Goal: Task Accomplishment & Management: Use online tool/utility

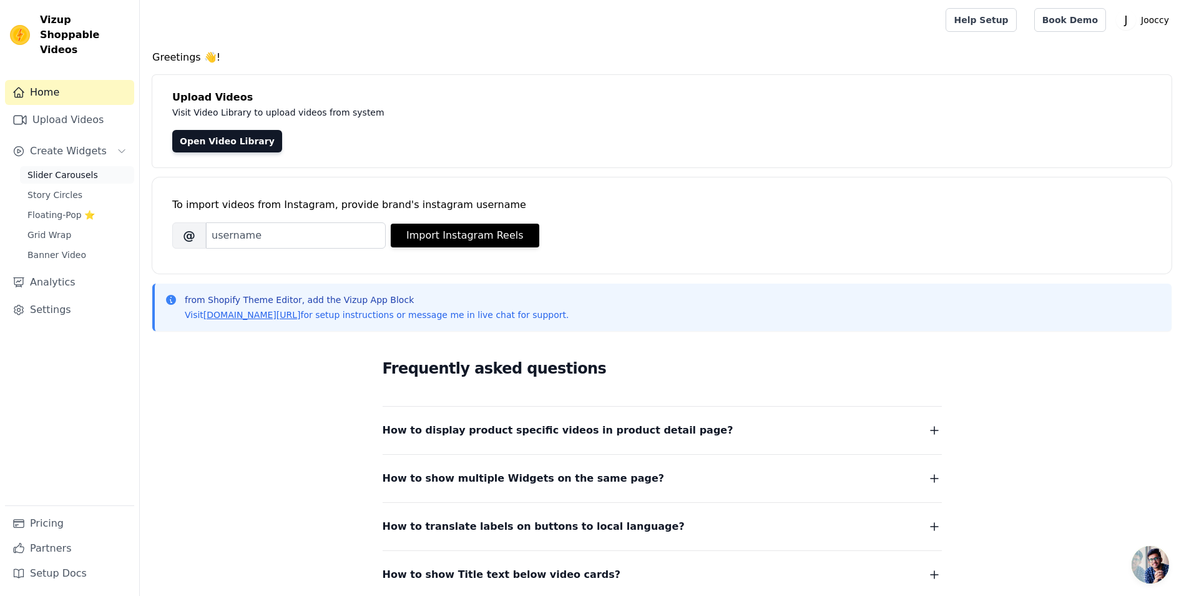
click at [59, 169] on span "Slider Carousels" at bounding box center [62, 175] width 71 height 12
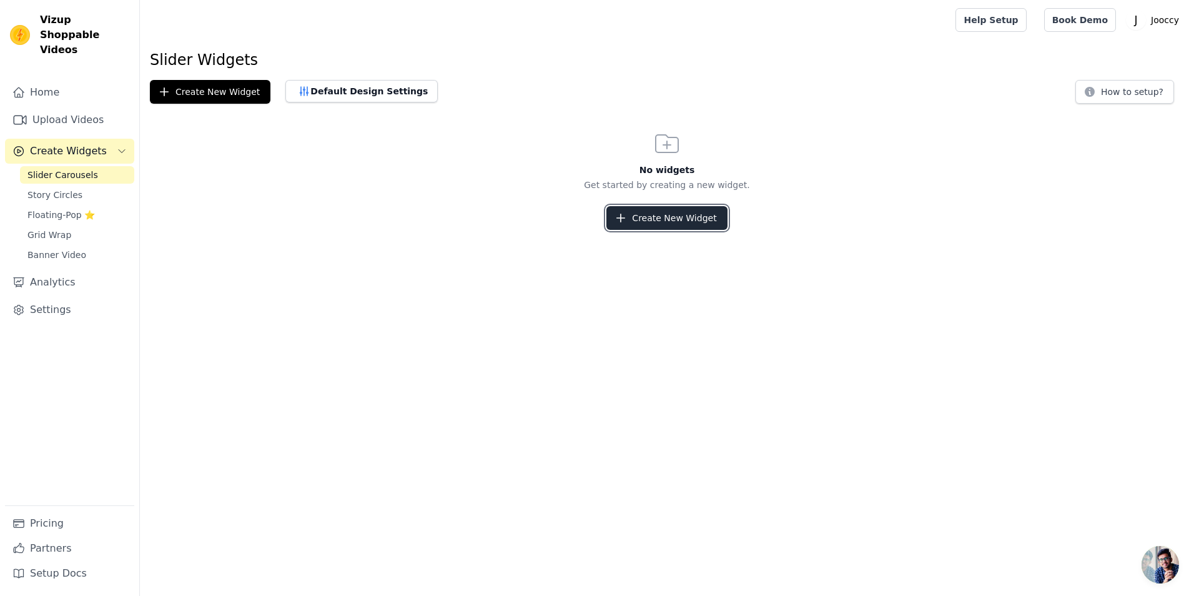
click at [684, 218] on button "Create New Widget" at bounding box center [666, 218] width 120 height 24
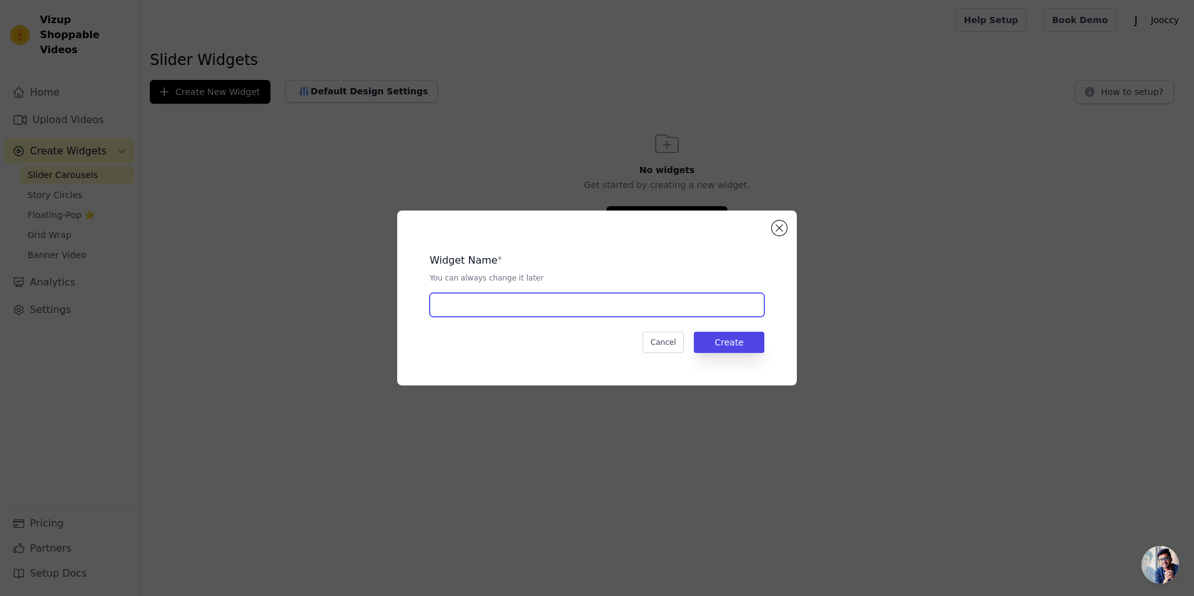
click at [561, 305] on input "text" at bounding box center [597, 305] width 335 height 24
type input "3 video"
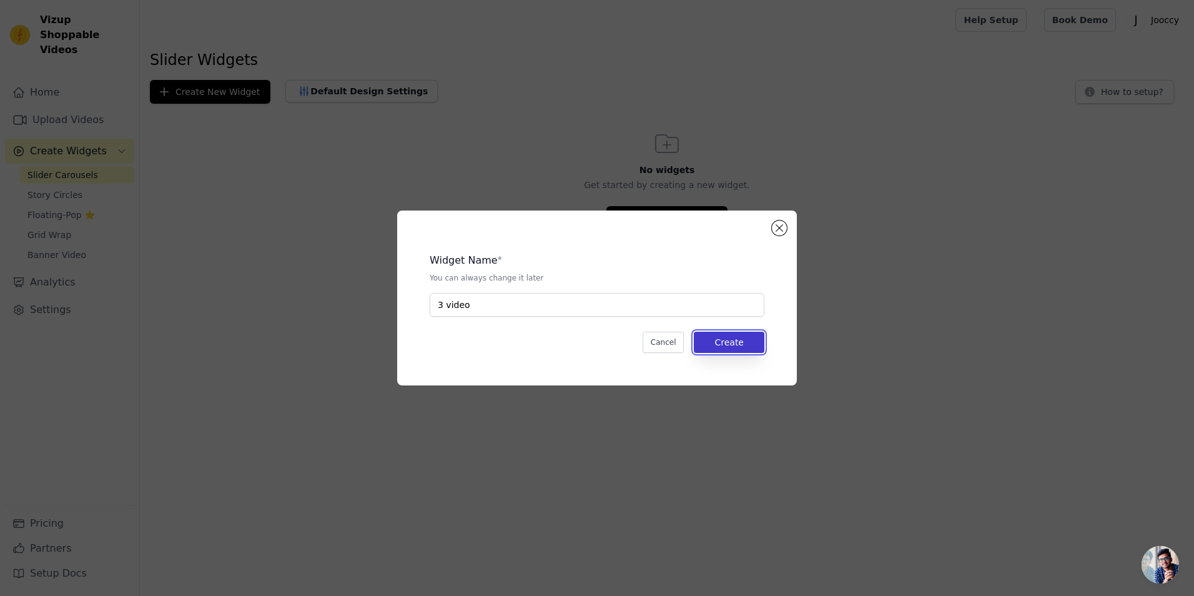
click at [745, 345] on button "Create" at bounding box center [729, 342] width 71 height 21
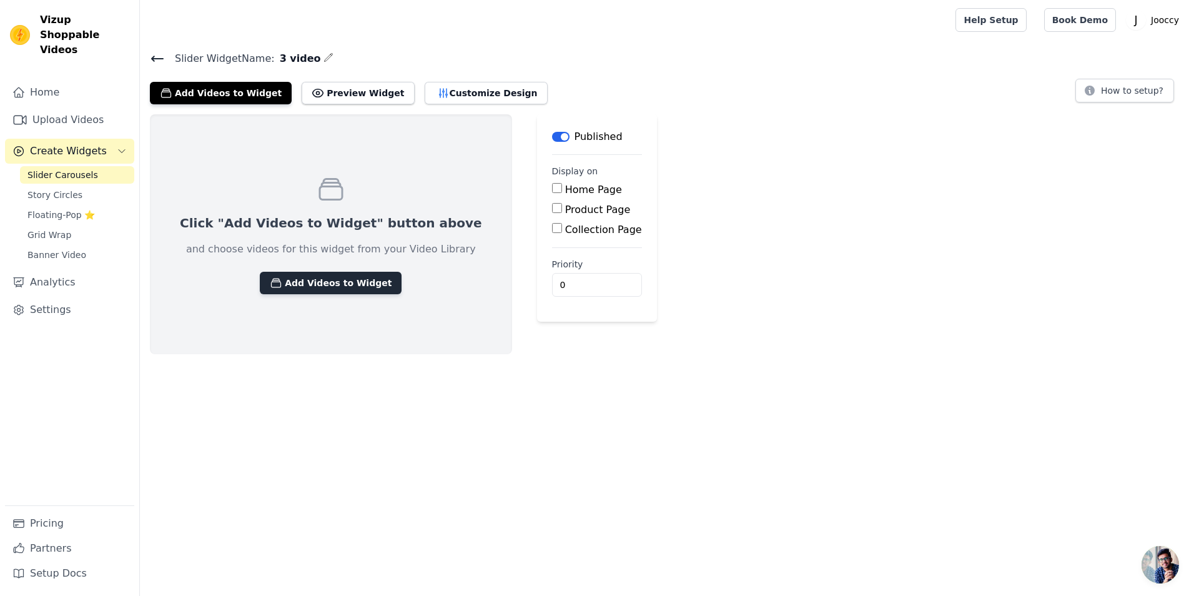
click at [342, 287] on button "Add Videos to Widget" at bounding box center [331, 283] width 142 height 22
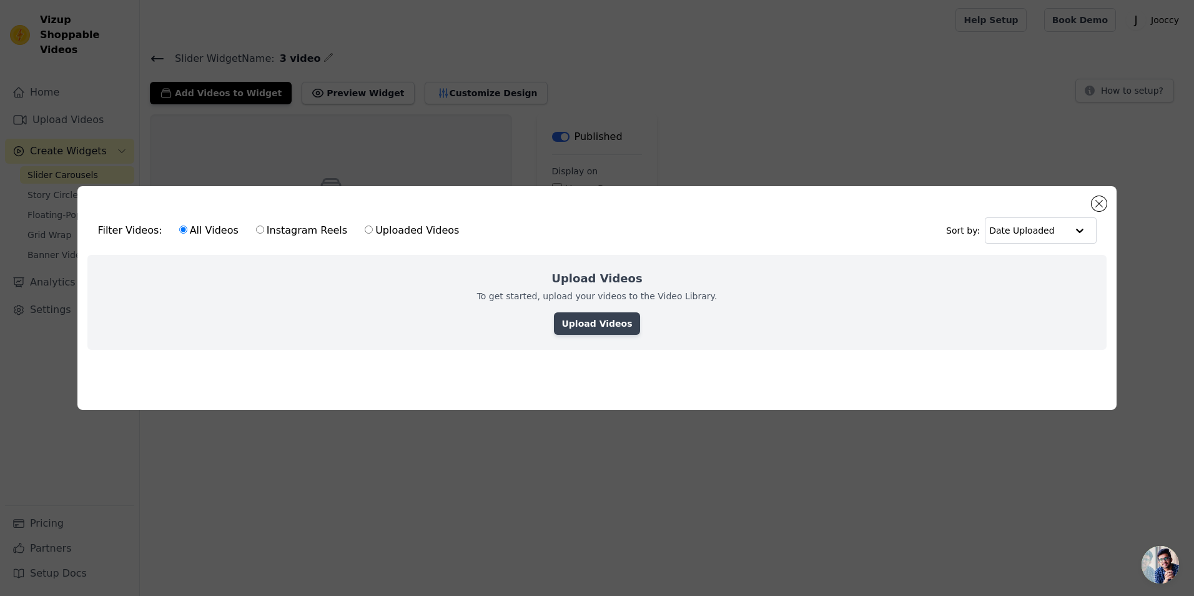
click at [619, 320] on link "Upload Videos" at bounding box center [597, 323] width 86 height 22
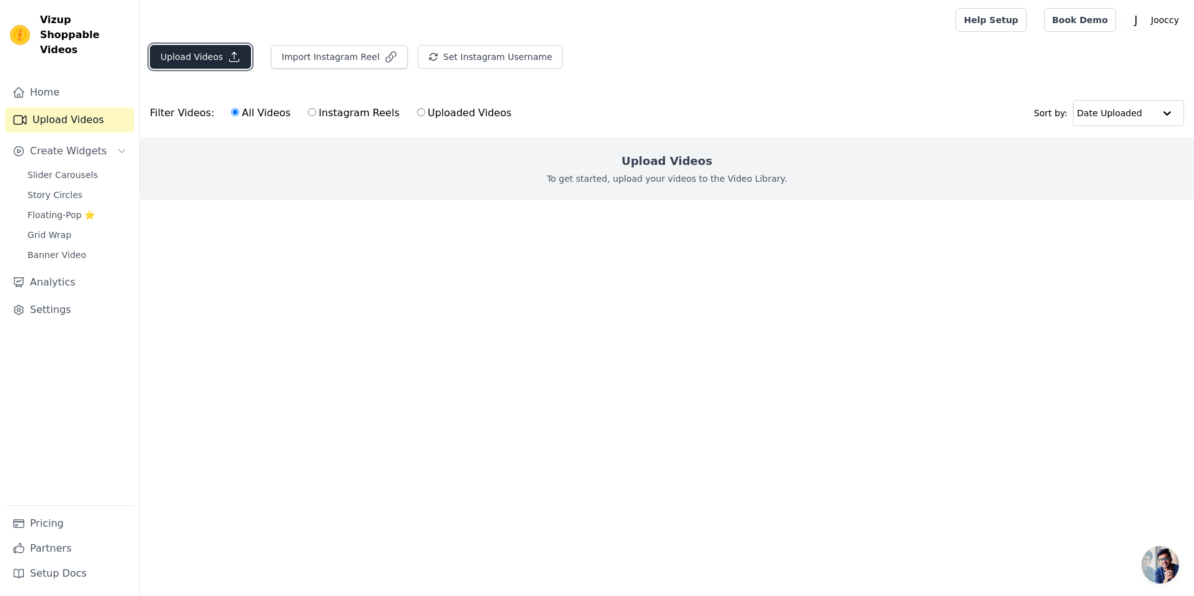
click at [210, 54] on button "Upload Videos" at bounding box center [200, 57] width 101 height 24
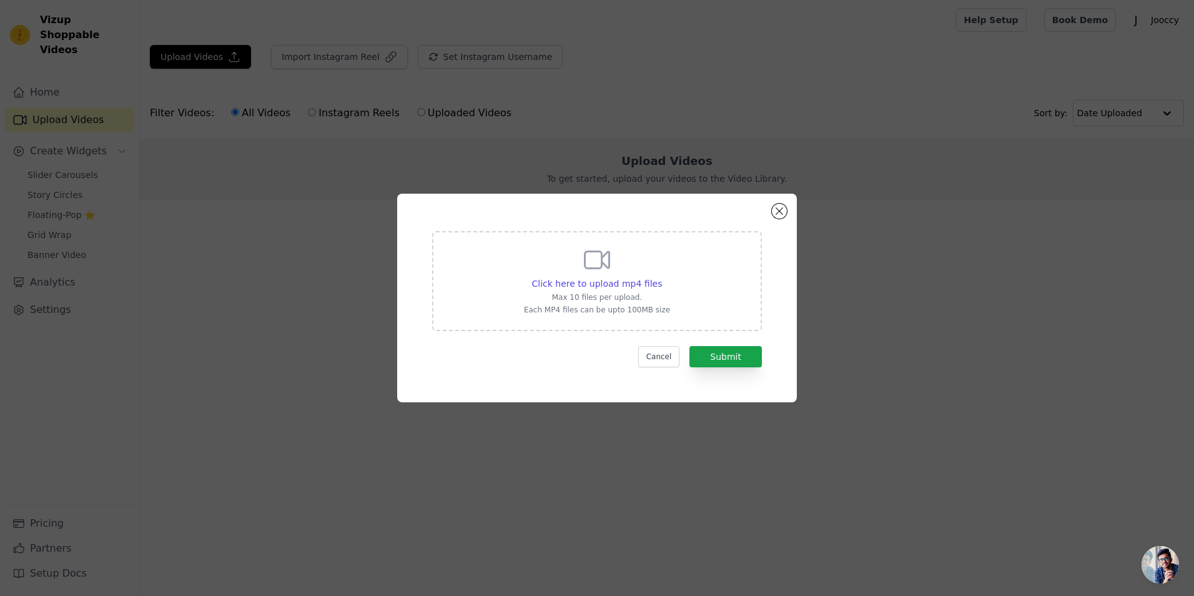
click at [659, 284] on div "Click here to upload mp4 files" at bounding box center [597, 283] width 146 height 12
click at [661, 277] on input "Click here to upload mp4 files Max 10 files per upload. Each MP4 files can be u…" at bounding box center [661, 277] width 1 height 1
click at [650, 277] on div "Click here to upload mp4 files" at bounding box center [597, 283] width 130 height 12
click at [661, 277] on input "Click here to upload mp4 files Max 10 files per upload. Each MP4 files can be u…" at bounding box center [661, 277] width 1 height 1
type input "C:\fakepath\[DATE]-wei-伊伊子-便携式果汁机-美国影响者10个【竖屏】-[PERSON_NAME]【字幕修改版】.mp4"
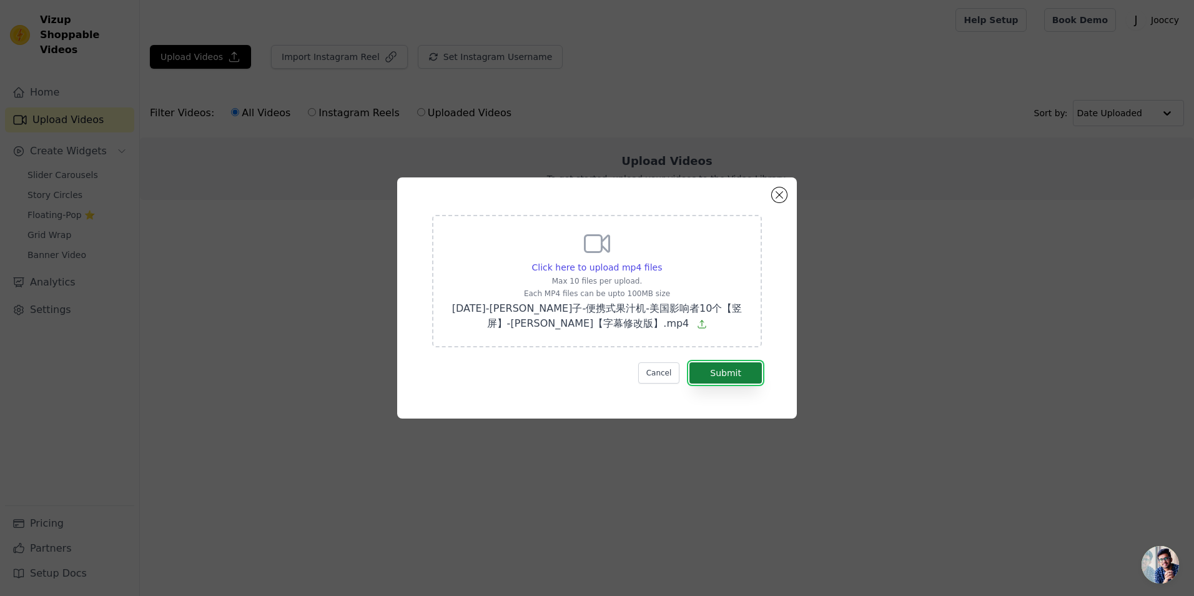
click at [739, 378] on button "Submit" at bounding box center [725, 372] width 72 height 21
click at [776, 198] on button "Close modal" at bounding box center [779, 194] width 15 height 15
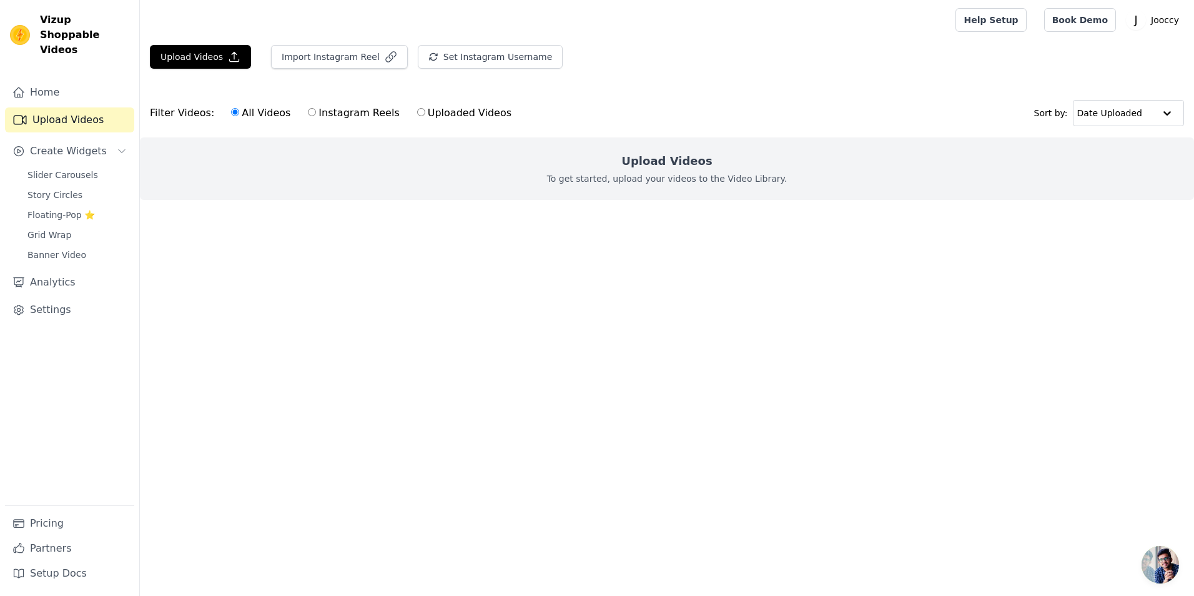
click at [426, 111] on label "Uploaded Videos" at bounding box center [464, 113] width 96 height 16
click at [425, 111] on input "Uploaded Videos" at bounding box center [421, 112] width 8 height 8
radio input "true"
click at [236, 116] on input "All Videos" at bounding box center [235, 112] width 8 height 8
radio input "true"
